Goal: Task Accomplishment & Management: Complete application form

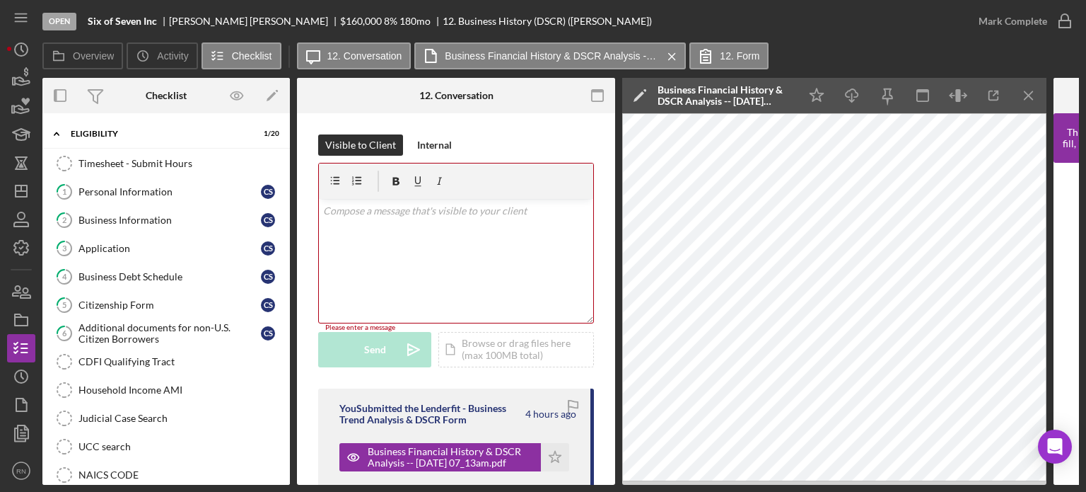
scroll to position [503, 0]
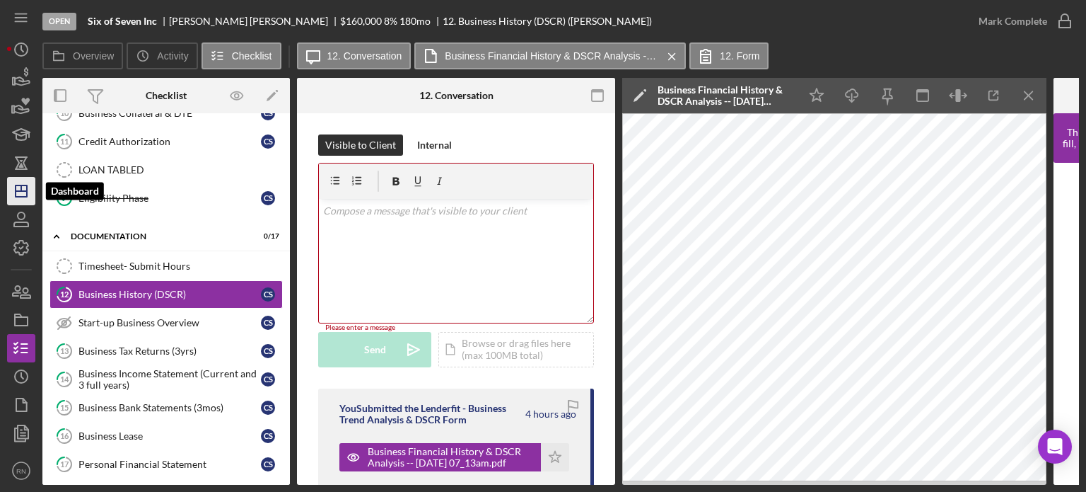
click at [23, 192] on icon "Icon/Dashboard" at bounding box center [21, 190] width 35 height 35
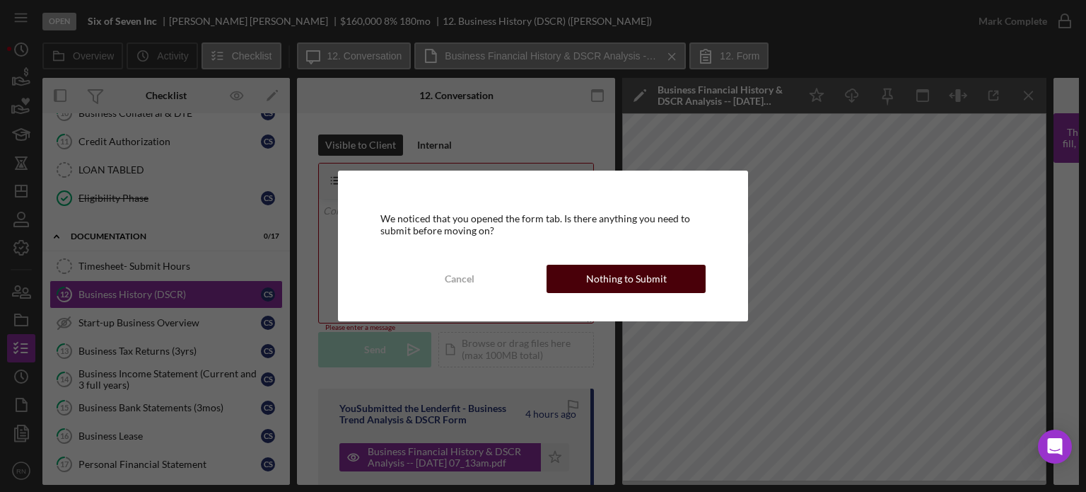
click at [608, 279] on div "Nothing to Submit" at bounding box center [626, 279] width 81 height 28
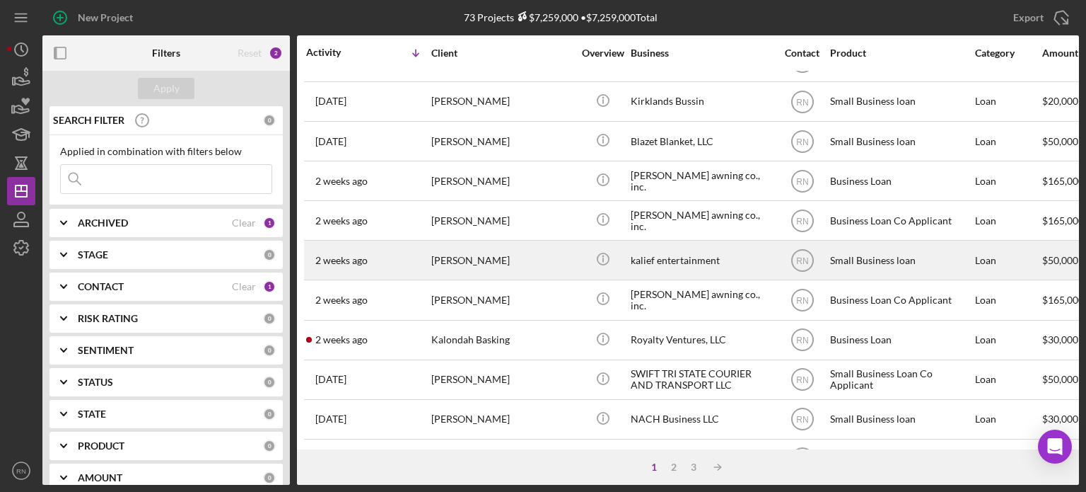
scroll to position [212, 0]
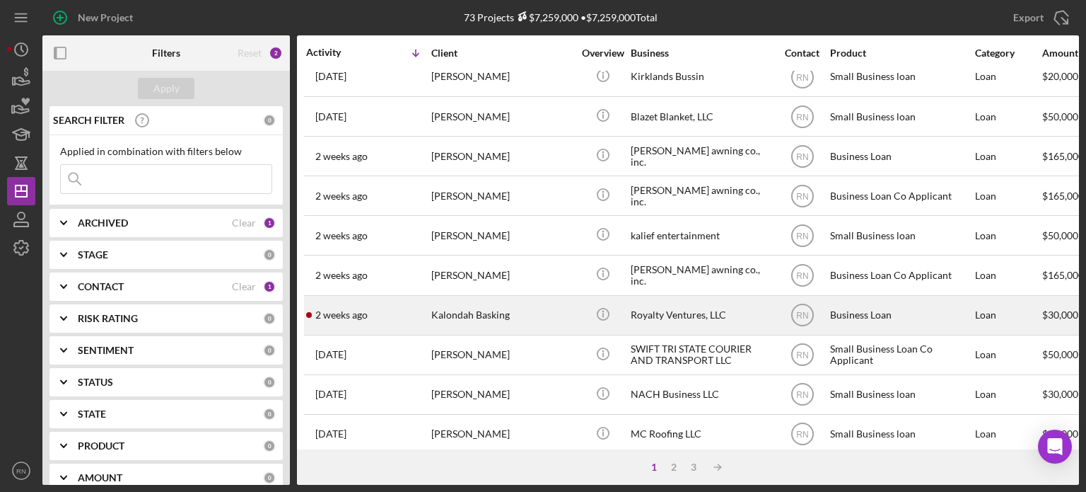
click at [484, 321] on div "Kalondah Basking" at bounding box center [501, 314] width 141 height 37
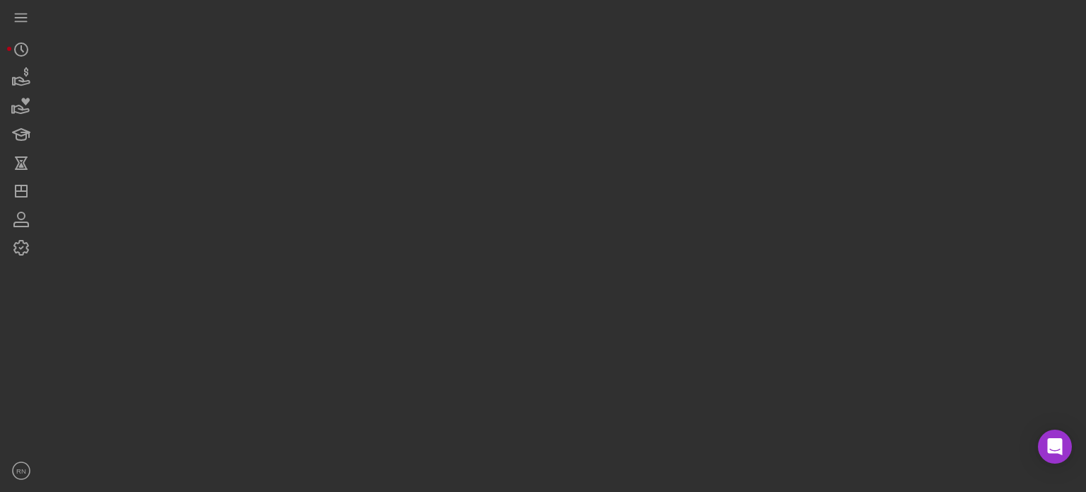
click at [484, 321] on div at bounding box center [560, 242] width 1037 height 485
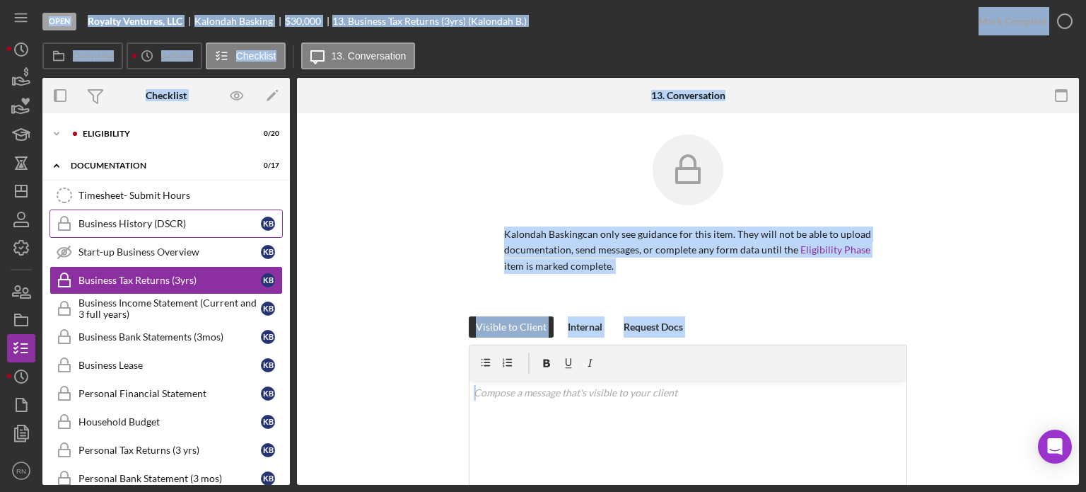
click at [165, 224] on div "Business History (DSCR)" at bounding box center [170, 223] width 182 height 11
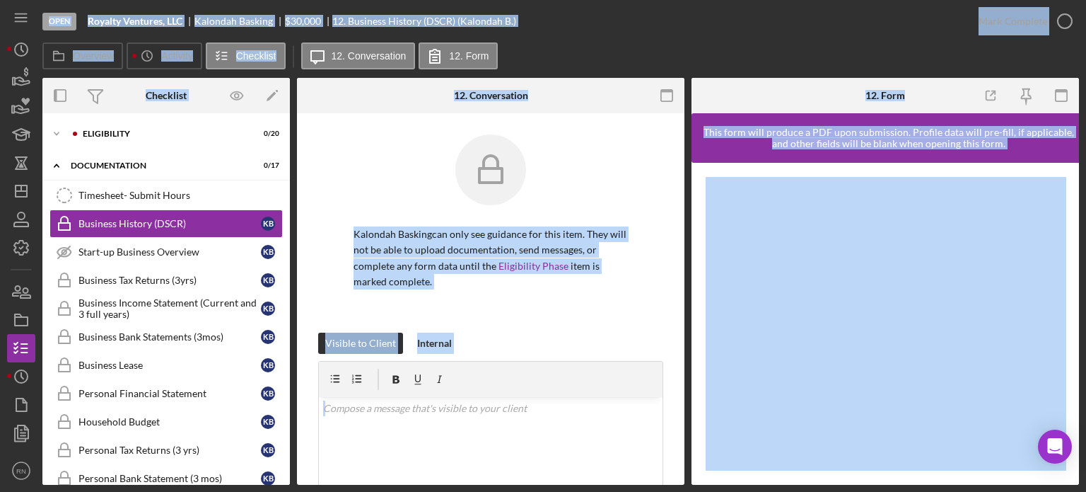
click at [576, 318] on div "Kalondah Basking can only see guidance for this item. They will not be able to …" at bounding box center [490, 233] width 345 height 198
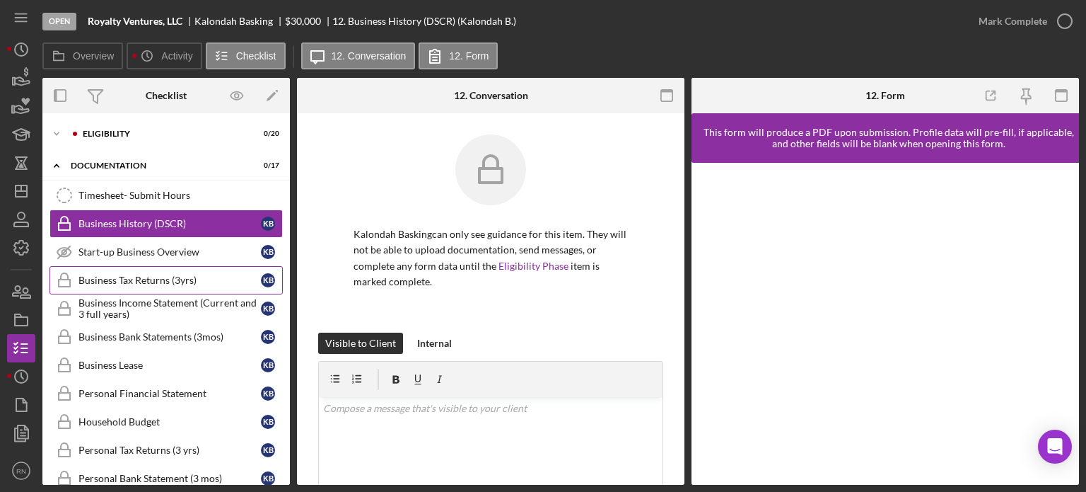
click at [156, 274] on div "Business Tax Returns (3yrs)" at bounding box center [170, 279] width 182 height 11
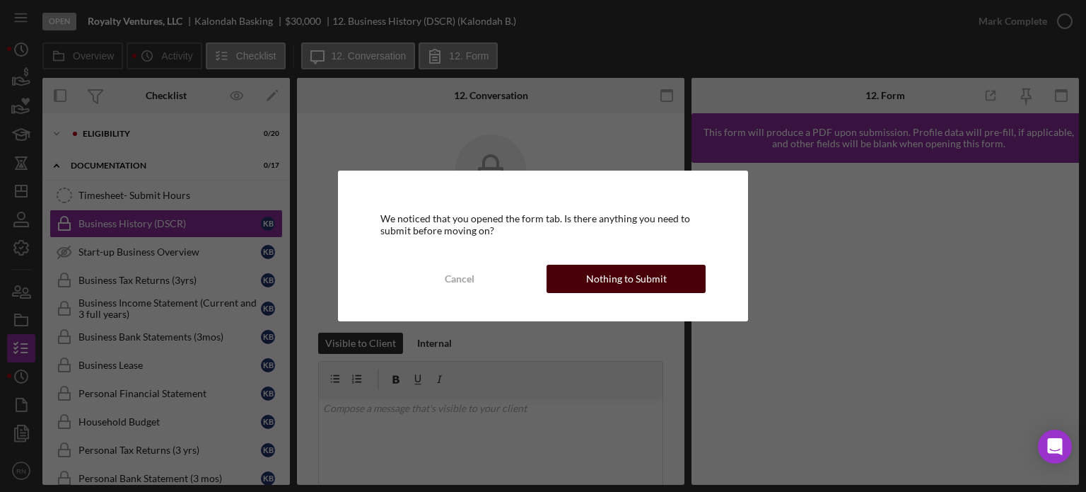
click at [607, 282] on div "Nothing to Submit" at bounding box center [626, 279] width 81 height 28
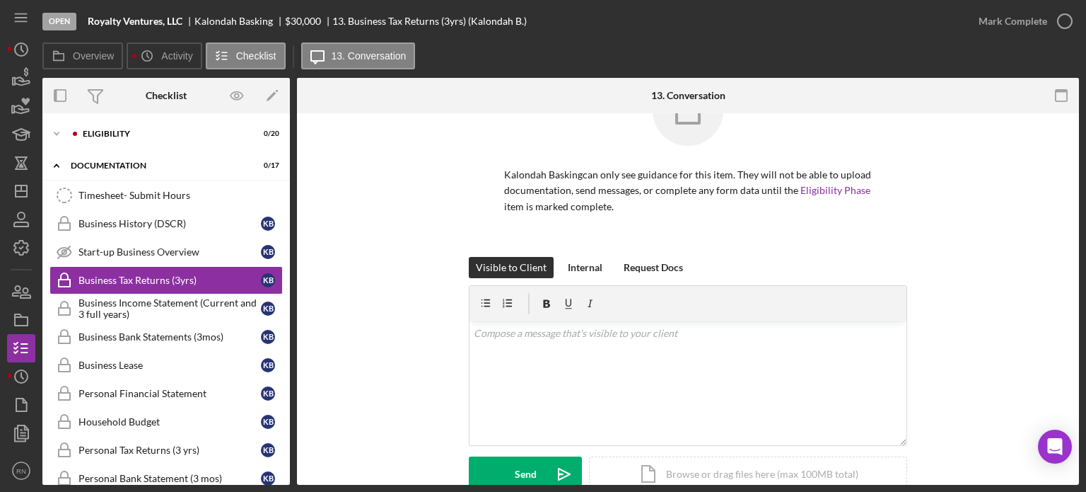
scroll to position [57, 0]
click at [175, 303] on div "Business Income Statement (Current and 3 full years)" at bounding box center [170, 308] width 182 height 23
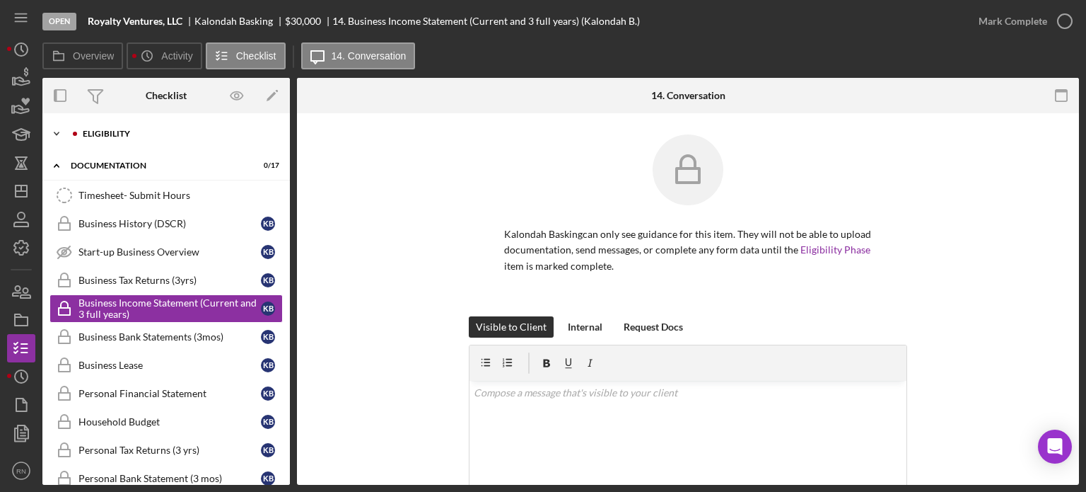
click at [131, 131] on div "Eligibility" at bounding box center [178, 133] width 190 height 8
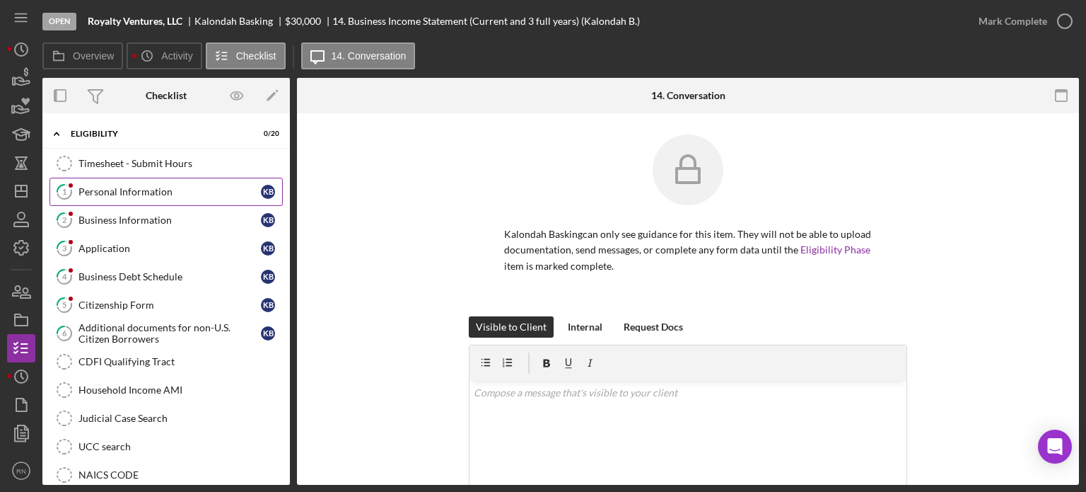
click at [147, 196] on div "Personal Information" at bounding box center [170, 191] width 182 height 11
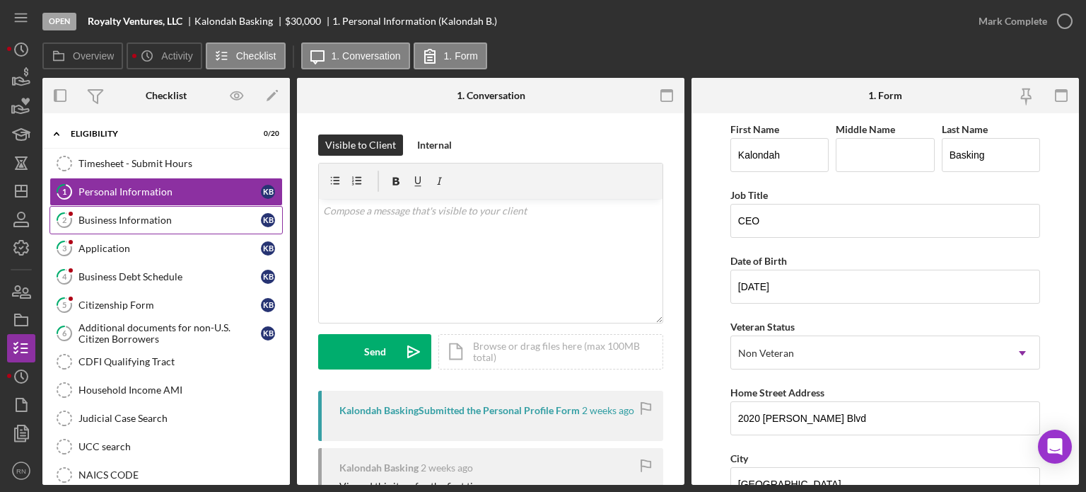
click at [172, 215] on div "Business Information" at bounding box center [170, 219] width 182 height 11
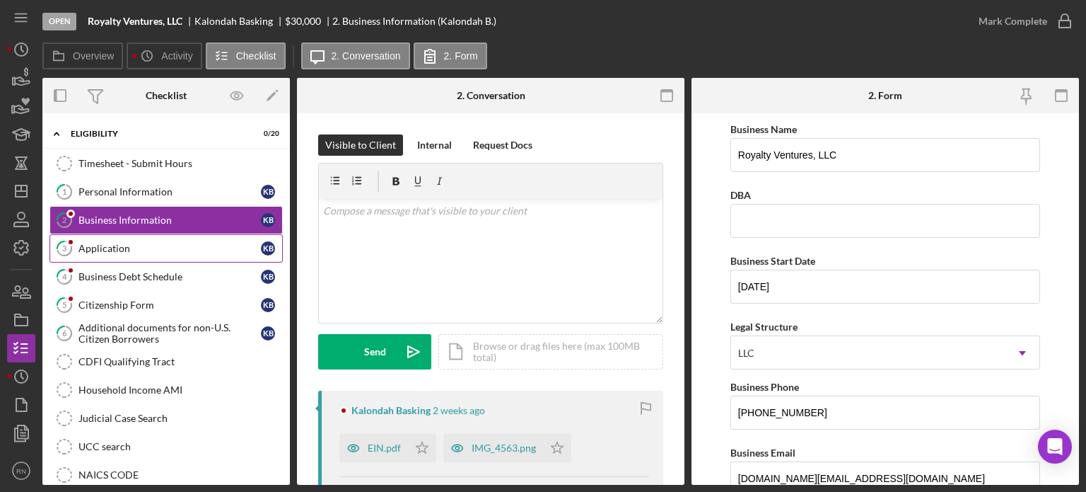
click at [173, 254] on link "3 Application K B" at bounding box center [166, 248] width 233 height 28
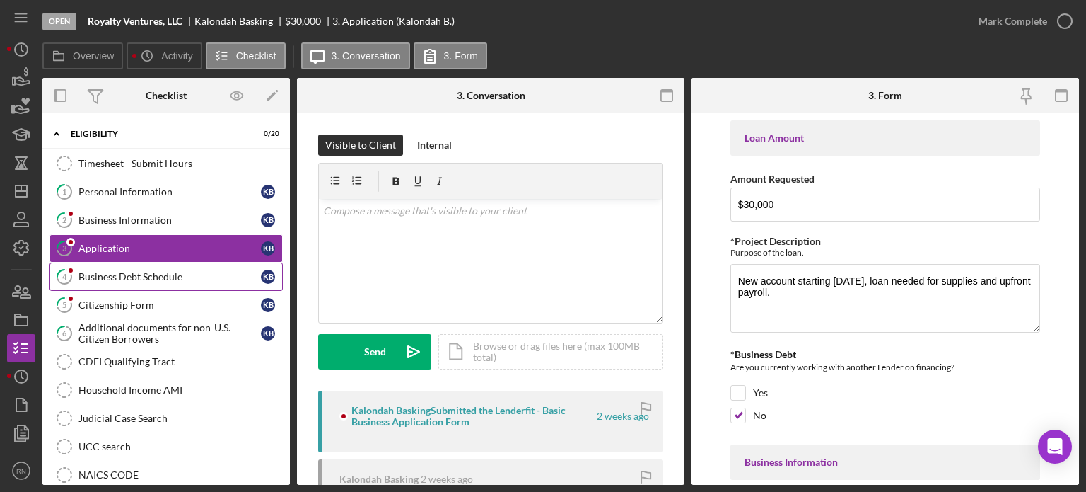
click at [167, 277] on div "Business Debt Schedule" at bounding box center [170, 276] width 182 height 11
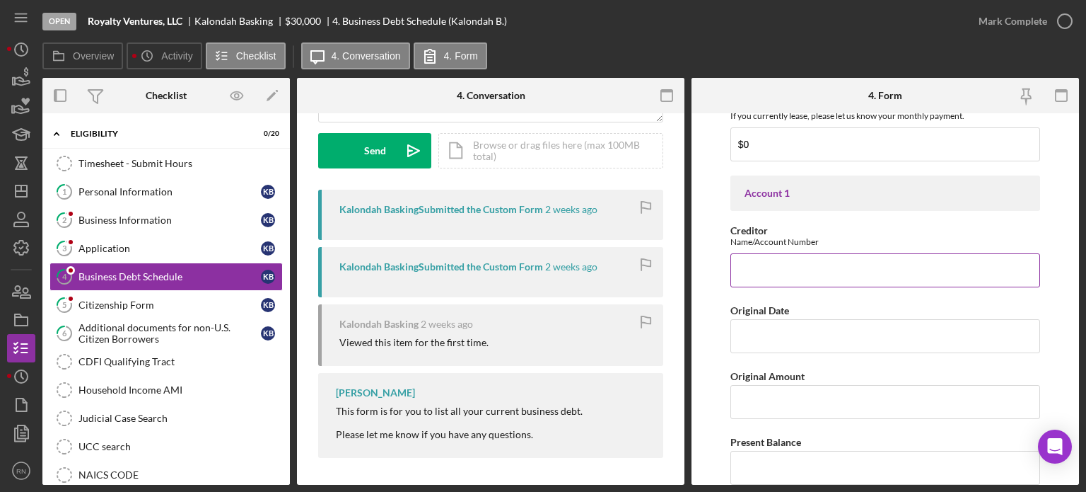
scroll to position [212, 0]
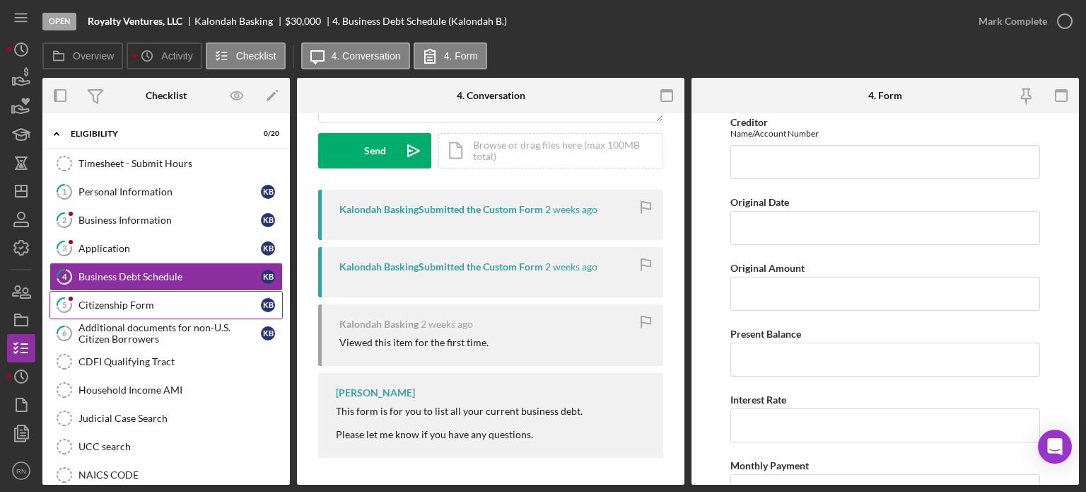
click at [151, 299] on div "Citizenship Form" at bounding box center [170, 304] width 182 height 11
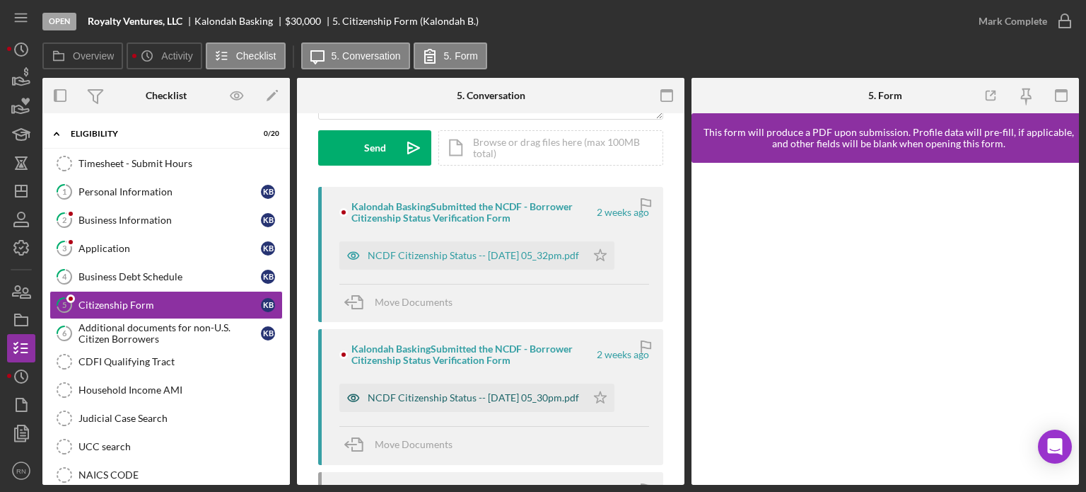
scroll to position [212, 0]
